Goal: Task Accomplishment & Management: Use online tool/utility

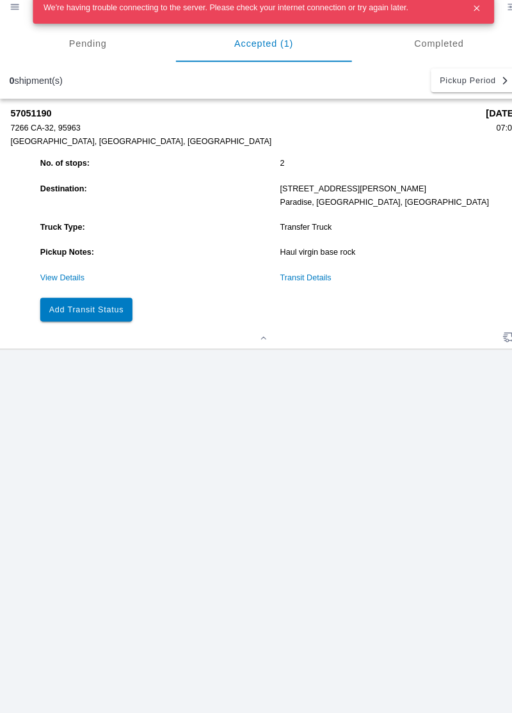
click at [0, 0] on slot "Add Transit Status" at bounding box center [0, 0] width 0 height 0
click at [467, 29] on button "button" at bounding box center [463, 19] width 23 height 23
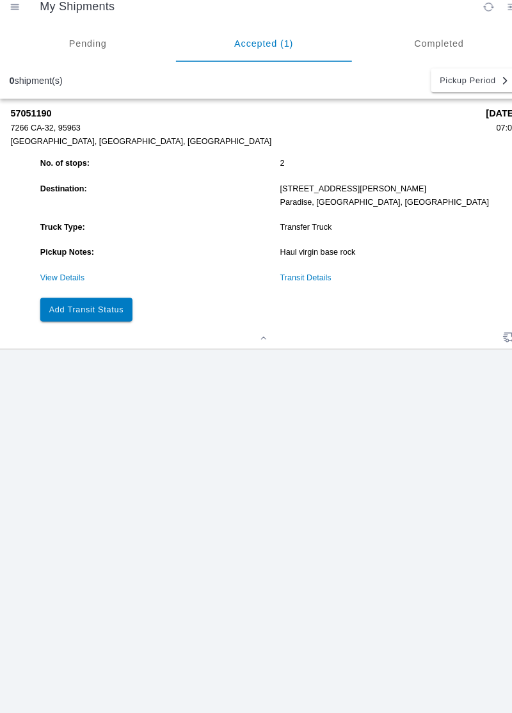
click at [78, 321] on button "Add Transit Status" at bounding box center [84, 312] width 90 height 23
click at [0, 0] on slot "Add Transit Status" at bounding box center [0, 0] width 0 height 0
click at [42, 282] on link "View Details" at bounding box center [60, 281] width 43 height 9
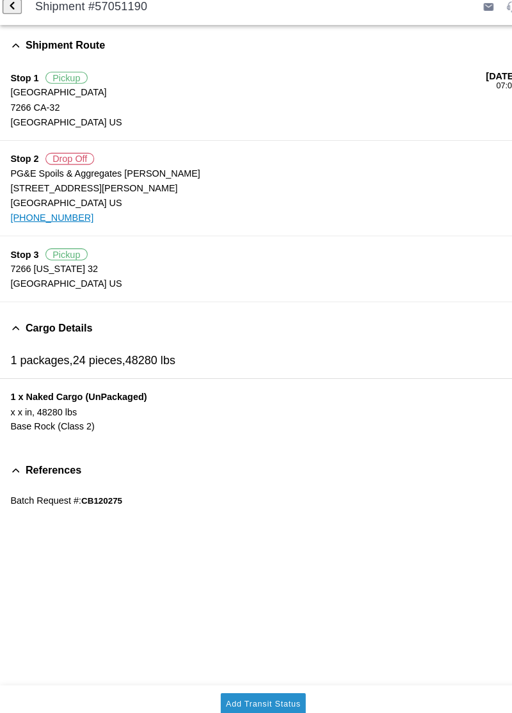
click at [0, 0] on slot "Add Transit Status" at bounding box center [0, 0] width 0 height 0
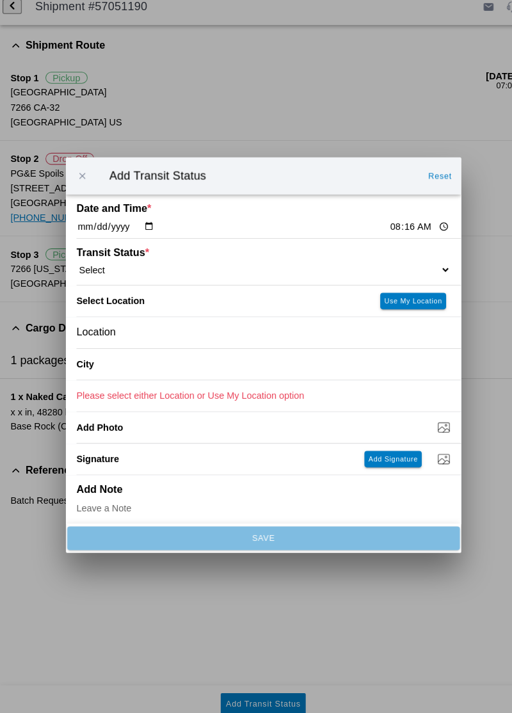
click at [131, 273] on select "Select Arrive at Drop Off Arrive at Pickup Break Start Break Stop Depart Drop O…" at bounding box center [256, 274] width 364 height 12
select select "ARVDLVLOC"
click at [0, 0] on slot "Use My Location" at bounding box center [0, 0] width 0 height 0
type input "Paradise"
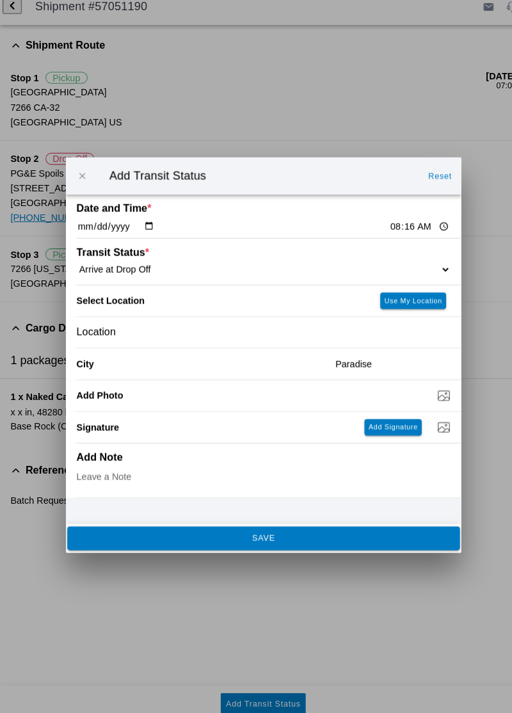
click at [130, 405] on span "SAVE" at bounding box center [256, 535] width 364 height 8
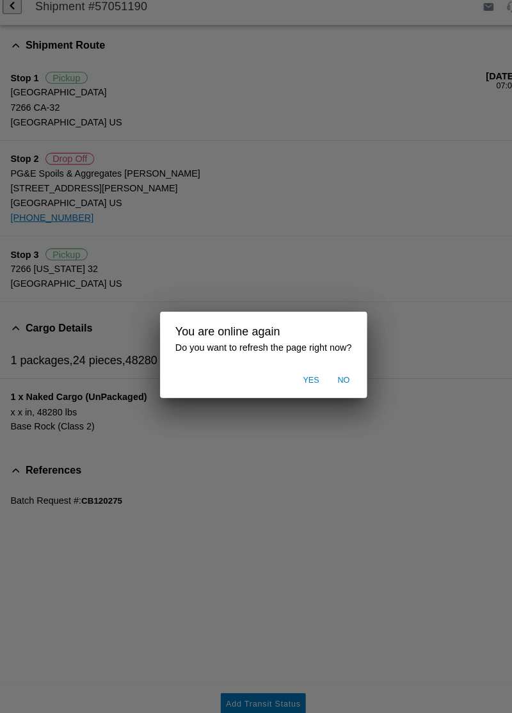
click at [367, 405] on ion-backdrop at bounding box center [256, 356] width 512 height 713
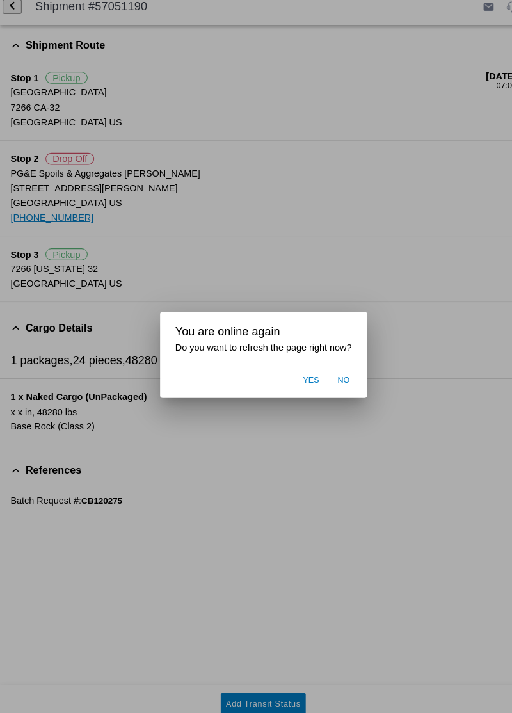
click at [334, 405] on ion-backdrop at bounding box center [256, 356] width 512 height 713
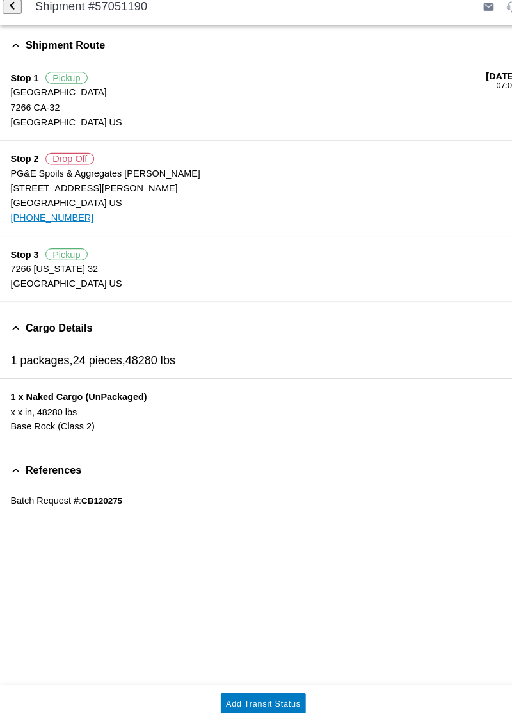
click at [0, 0] on slot "Add Transit Status" at bounding box center [0, 0] width 0 height 0
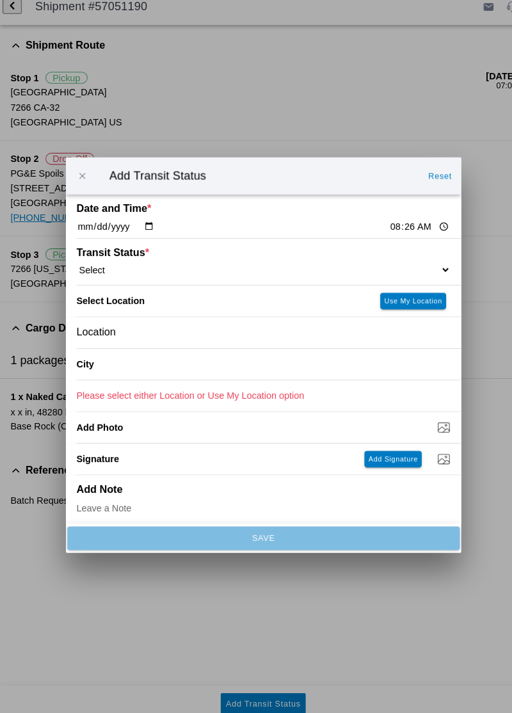
click at [317, 268] on select "Select Arrive at Drop Off Arrive at Pickup Break Start Break Stop Depart Drop O…" at bounding box center [256, 274] width 364 height 12
select select "DPTDLVLOC"
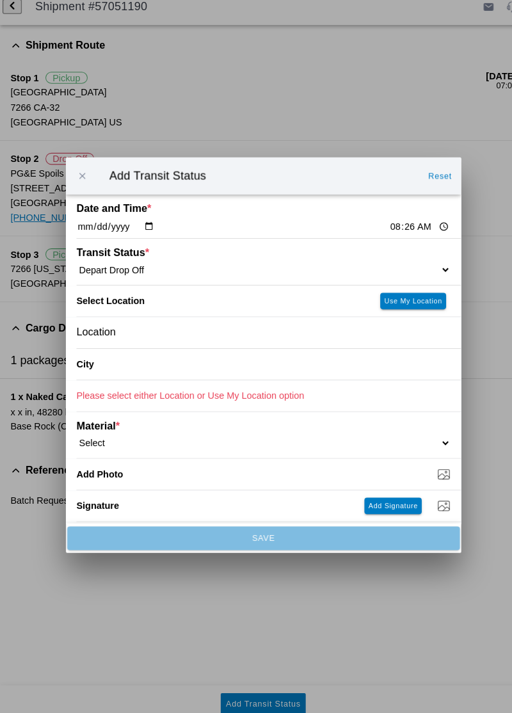
click at [403, 308] on button "Use My Location" at bounding box center [401, 304] width 64 height 16
type input "Paradise"
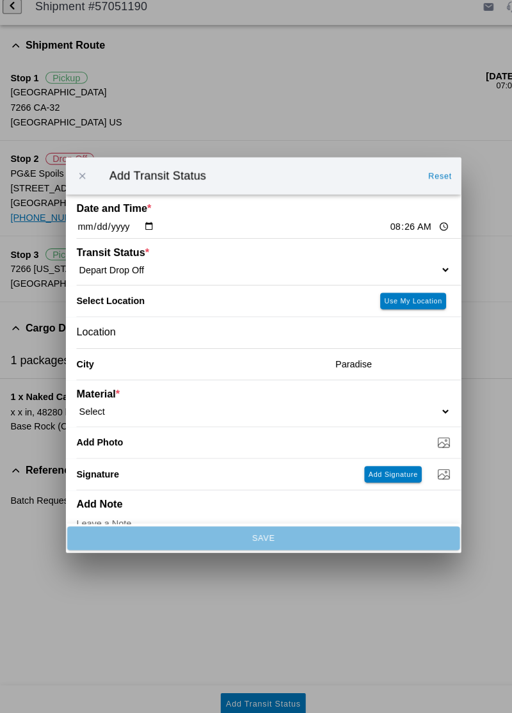
click at [310, 405] on select "Select 1" x 3" Rock 1" x 4" Rock 2" x 4" Rock Asphalt Cold Patch Backfill Spec …" at bounding box center [256, 411] width 364 height 12
select select "708651"
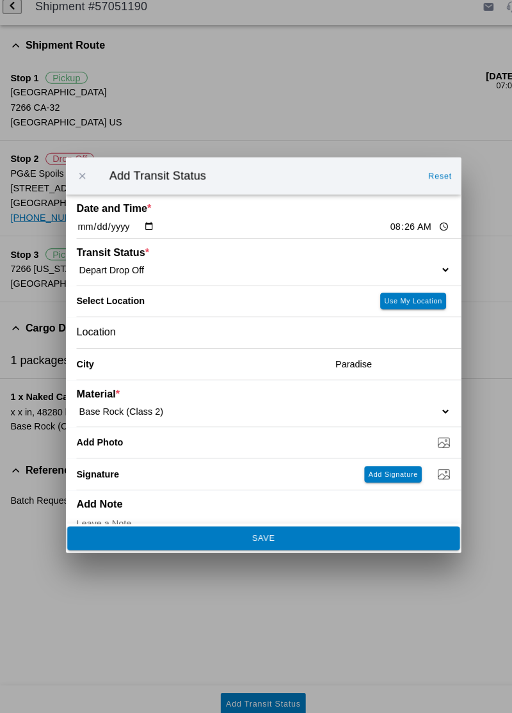
click at [315, 405] on button "SAVE" at bounding box center [256, 534] width 382 height 23
